Goal: Information Seeking & Learning: Learn about a topic

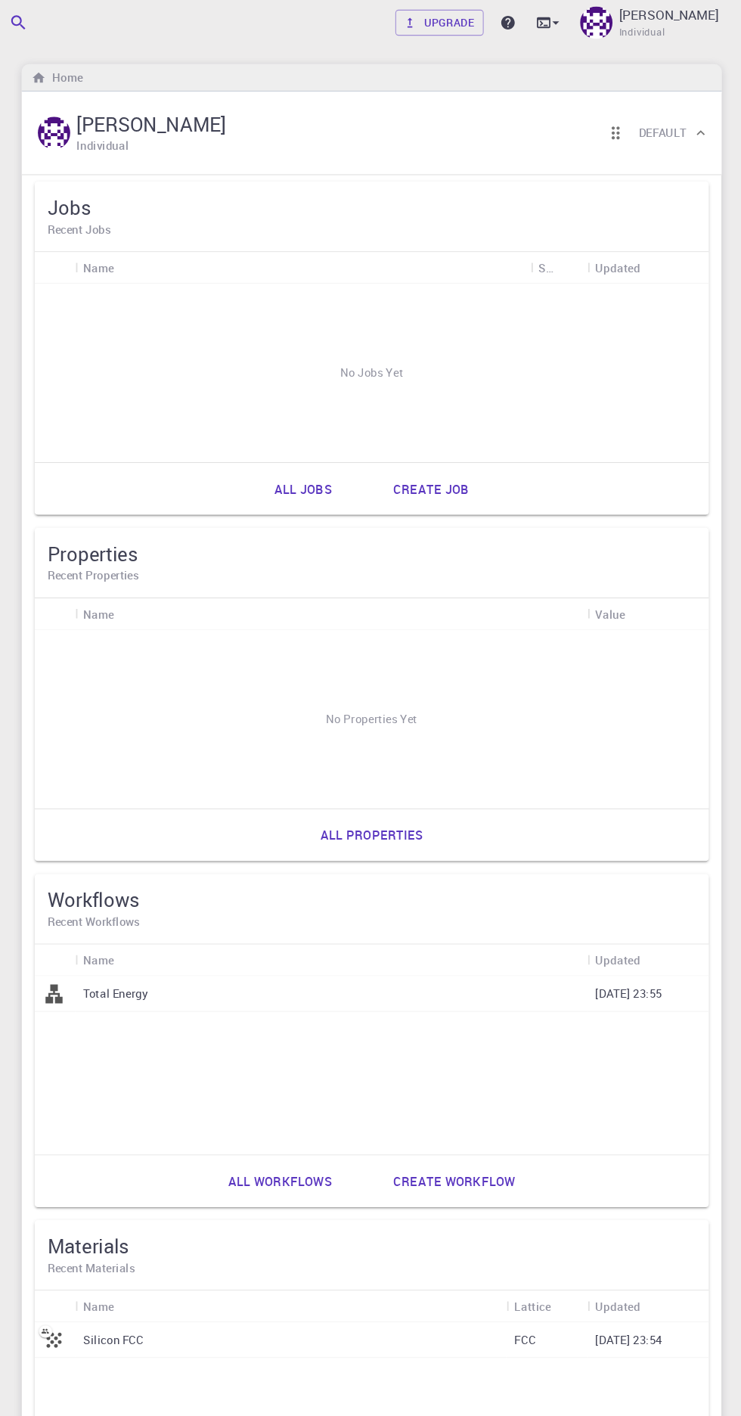
click at [658, 30] on span "Individual" at bounding box center [648, 30] width 43 height 15
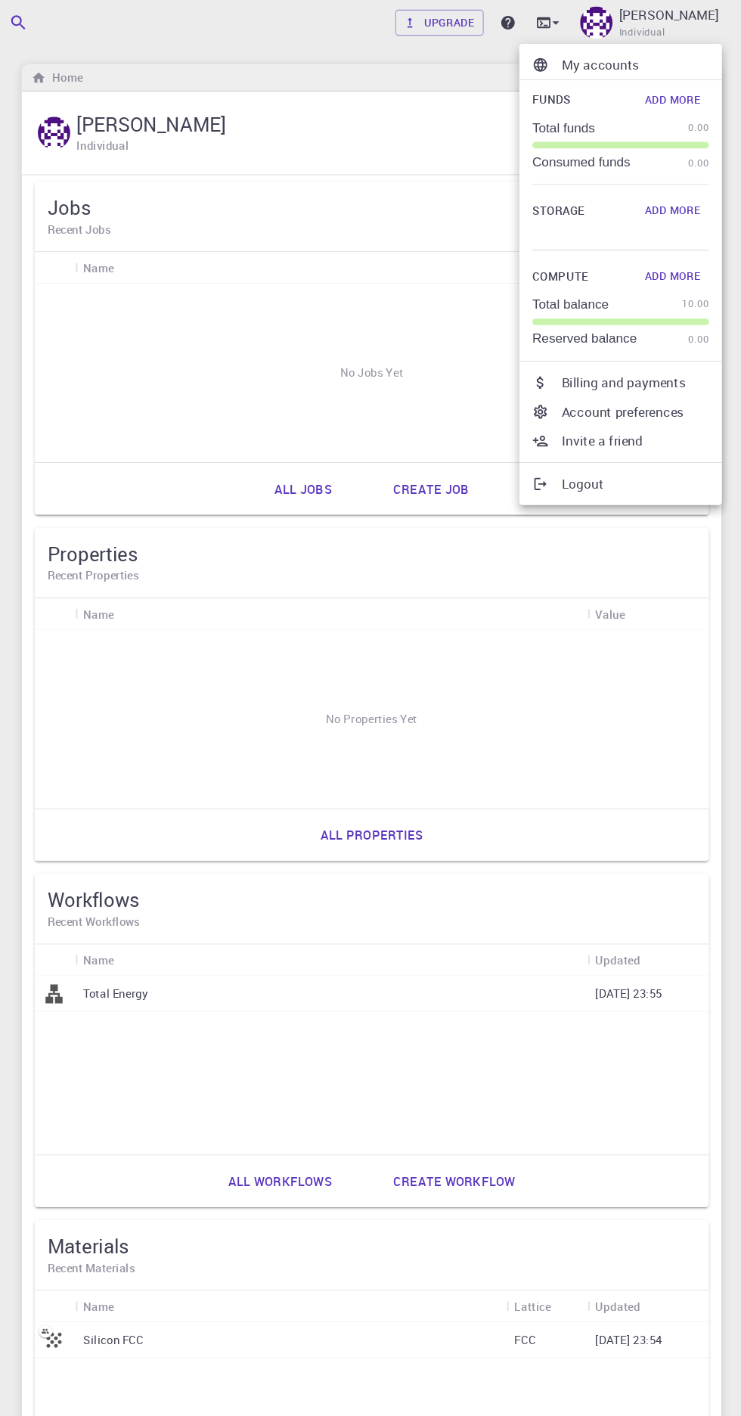
click at [378, 910] on div at bounding box center [370, 708] width 741 height 1416
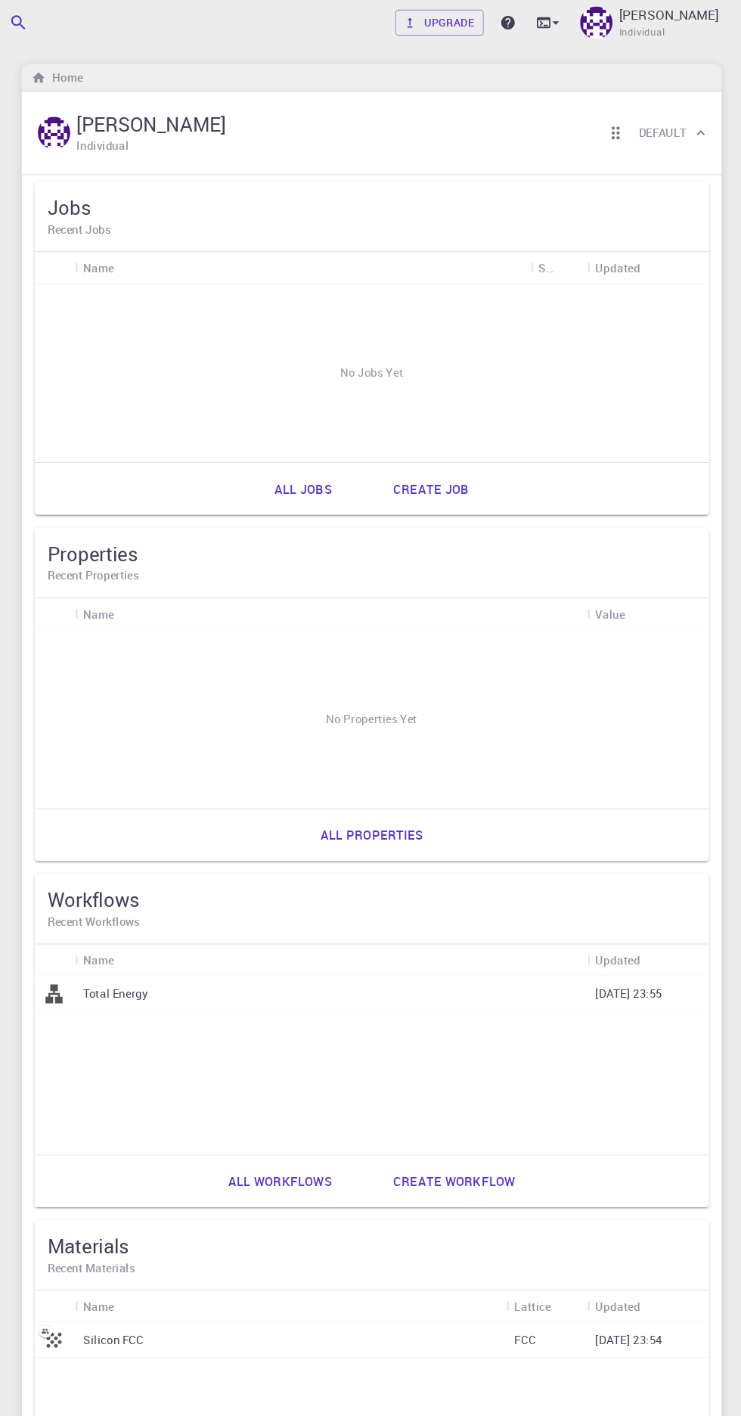
click at [692, 7] on p "[PERSON_NAME]" at bounding box center [673, 14] width 93 height 18
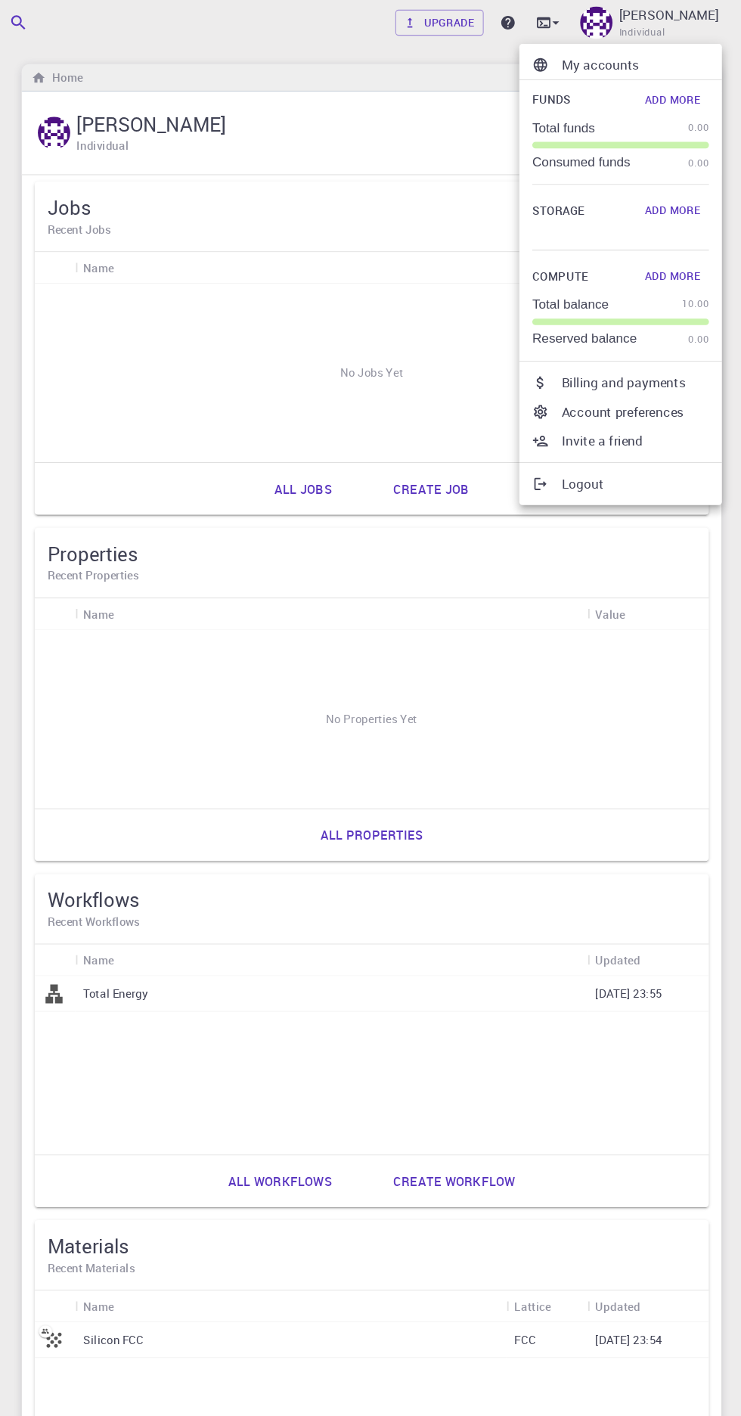
click at [396, 998] on div at bounding box center [370, 708] width 741 height 1416
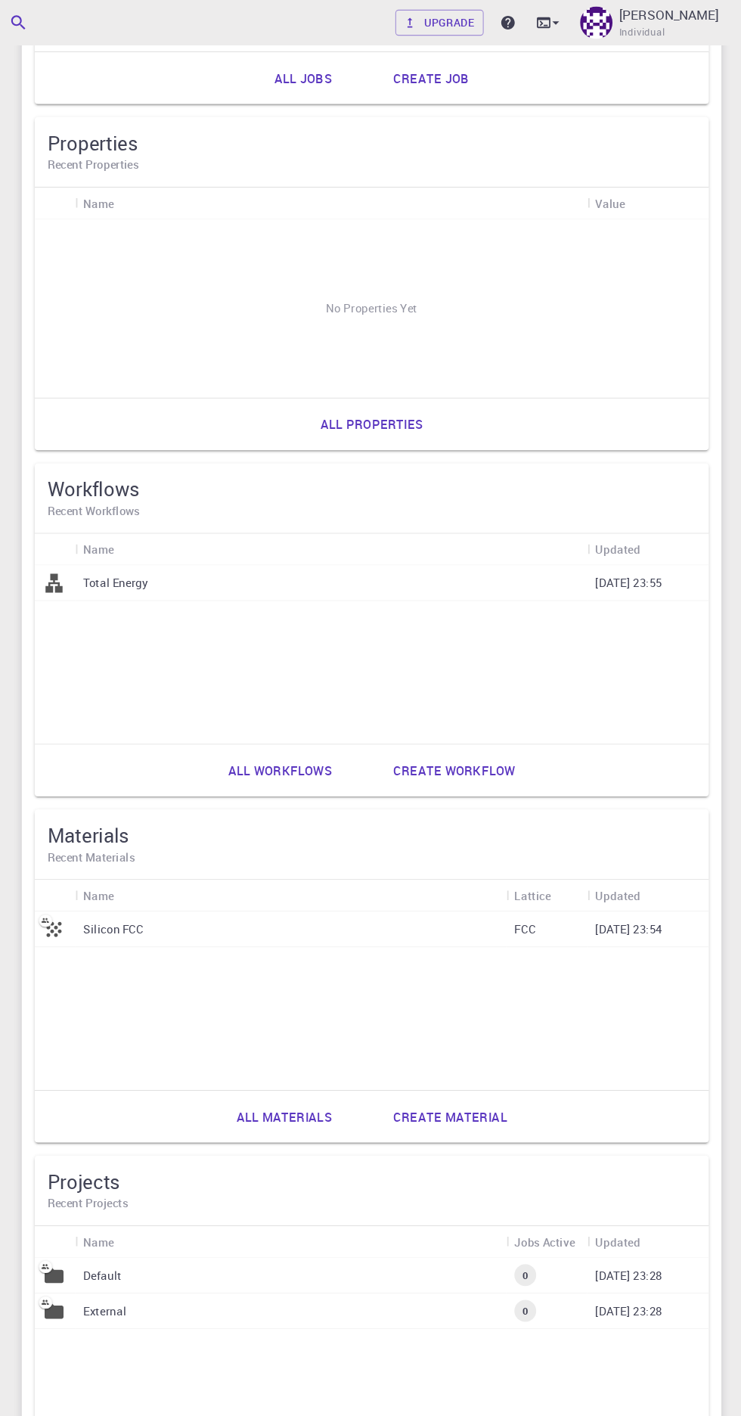
scroll to position [371, 0]
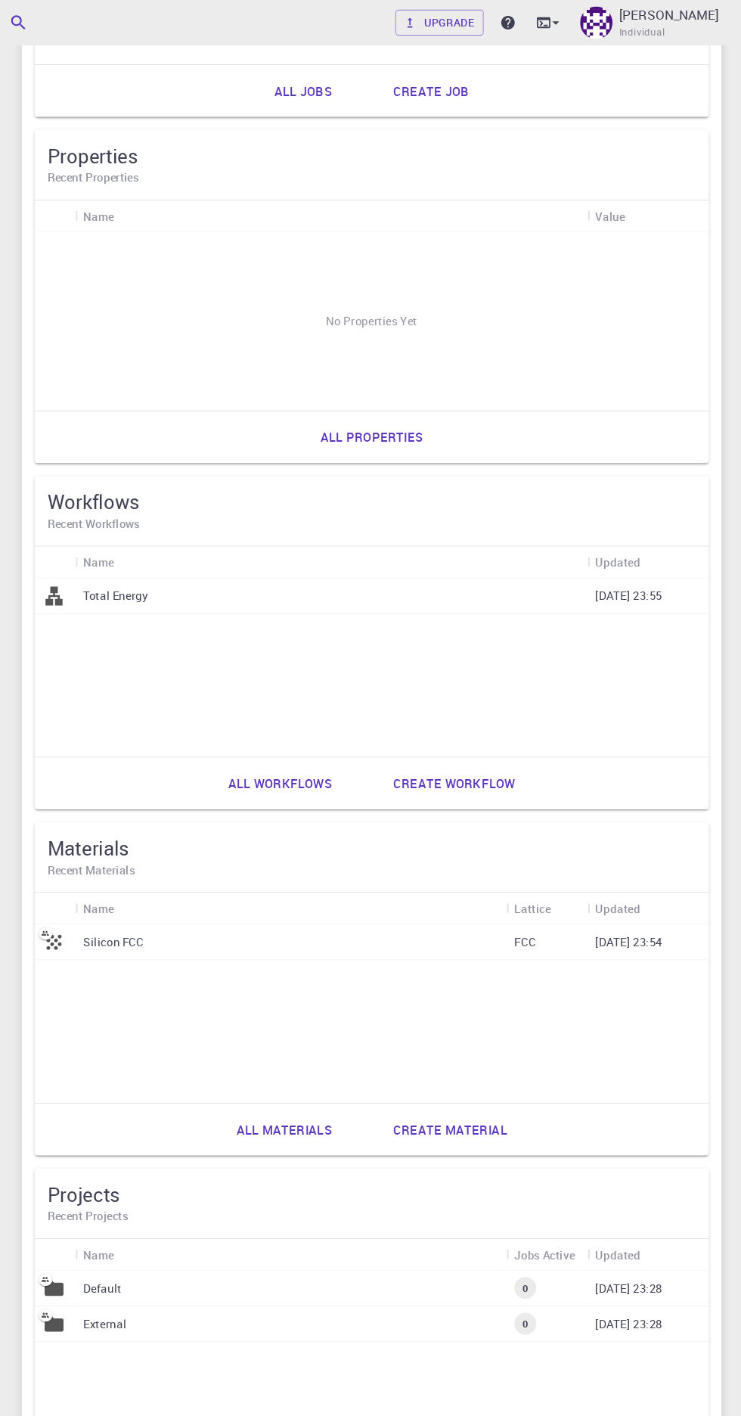
click at [145, 879] on p "Silicon FCC" at bounding box center [155, 879] width 57 height 15
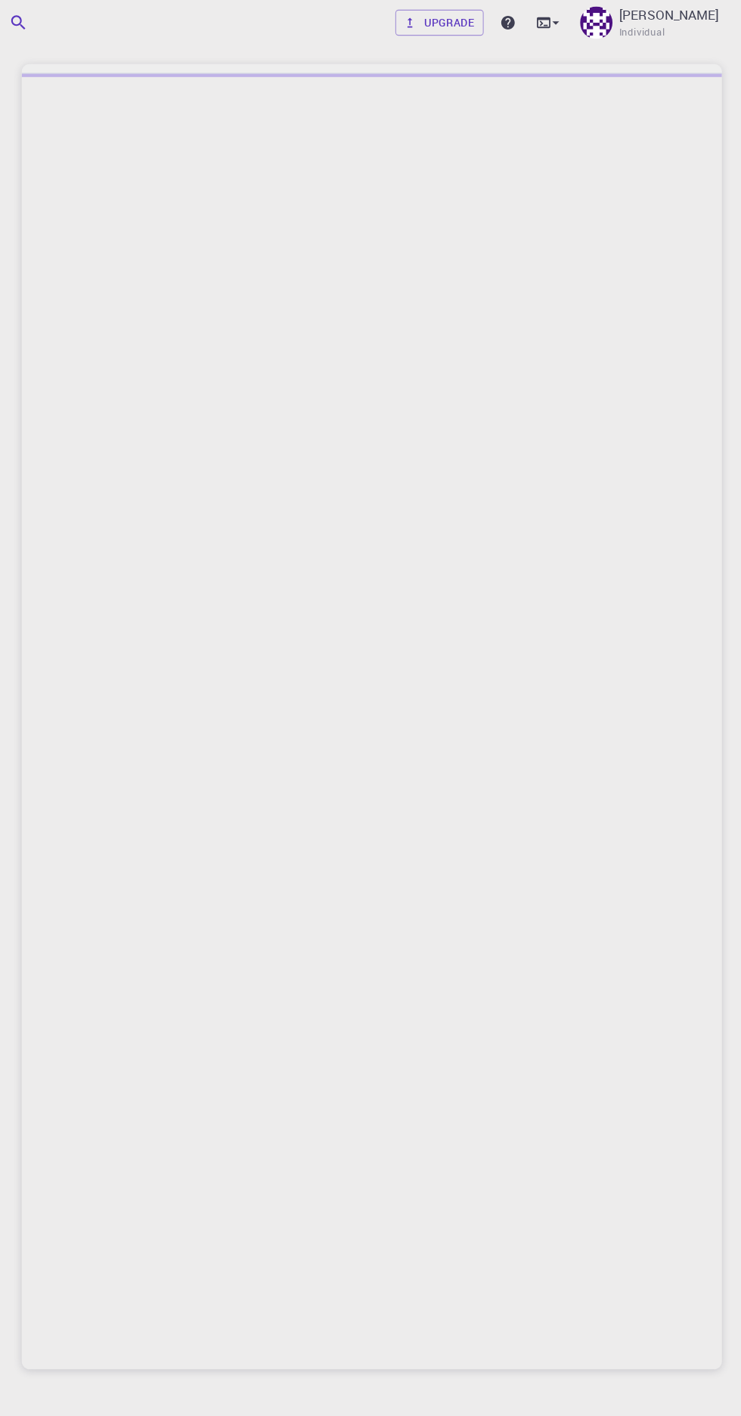
scroll to position [115, 0]
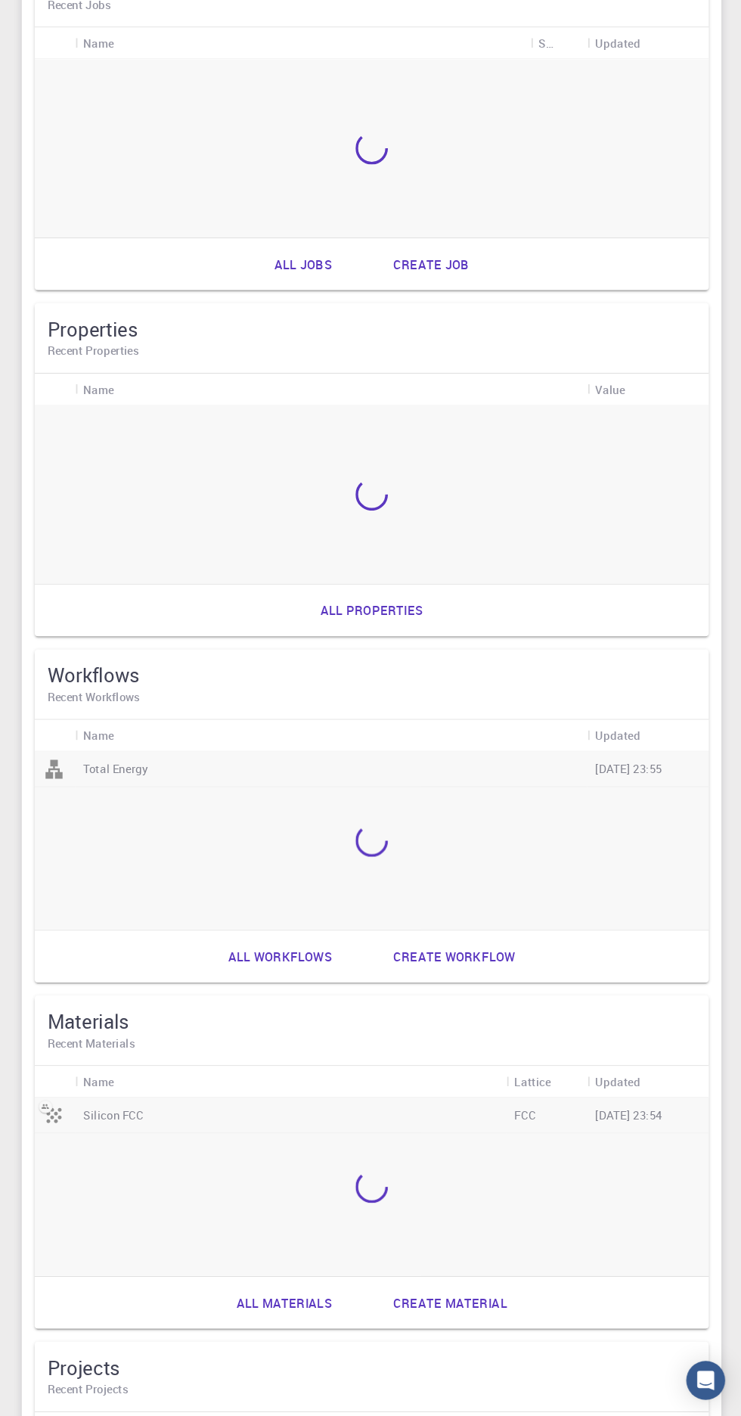
scroll to position [371, 0]
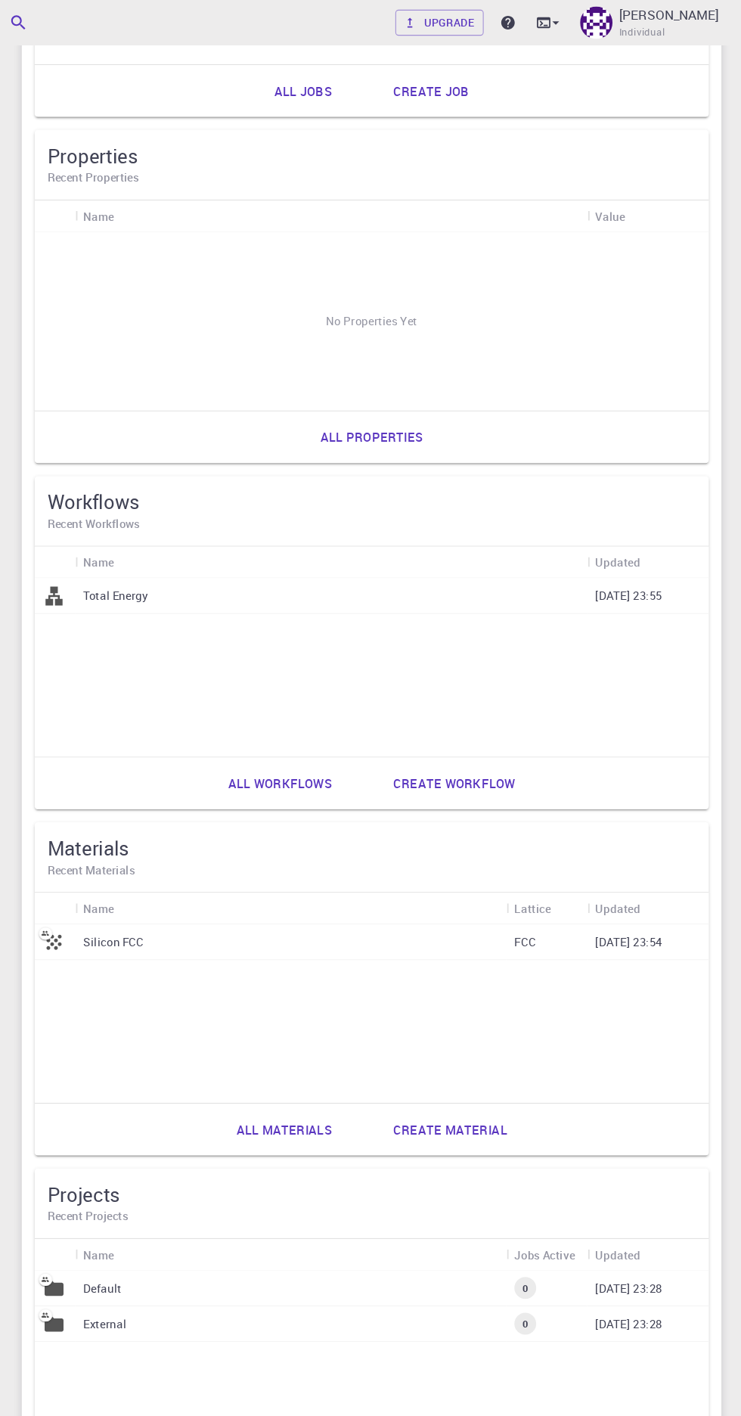
click at [151, 872] on p "Silicon FCC" at bounding box center [155, 879] width 57 height 15
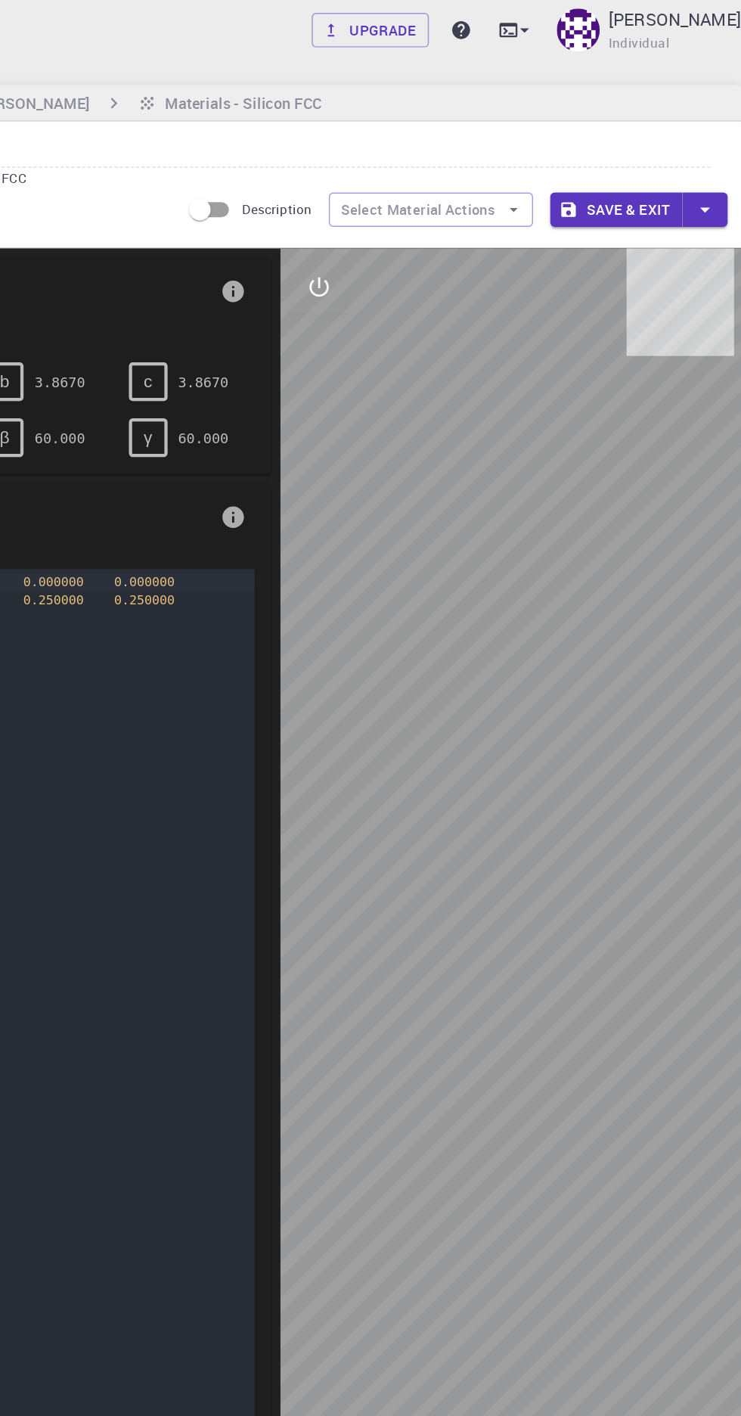
click at [560, 148] on icon "button" at bounding box center [561, 148] width 6 height 3
click at [546, 128] on div "formula Si lattice FCC" at bounding box center [409, 125] width 579 height 15
click at [559, 148] on icon "button" at bounding box center [561, 148] width 6 height 3
